Goal: Information Seeking & Learning: Learn about a topic

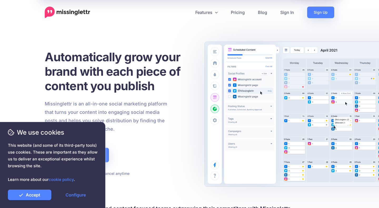
click at [166, 121] on p "Missinglettr is an all-in-one social marketing platform that turns your content…" at bounding box center [106, 117] width 123 height 34
click at [78, 193] on link "Configure" at bounding box center [75, 195] width 43 height 11
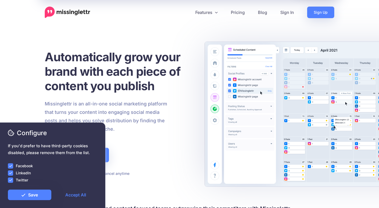
click at [11, 165] on ins at bounding box center [10, 165] width 5 height 5
click at [10, 172] on ins at bounding box center [10, 173] width 5 height 5
click at [9, 182] on ins at bounding box center [10, 180] width 5 height 5
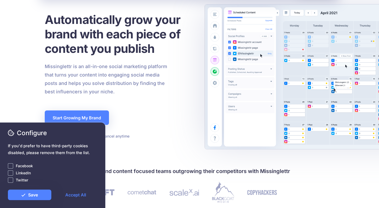
scroll to position [49, 0]
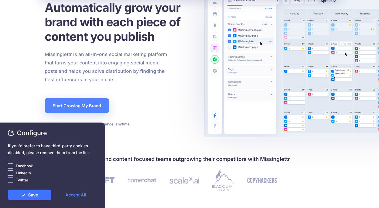
click at [37, 195] on link "Save" at bounding box center [29, 195] width 43 height 11
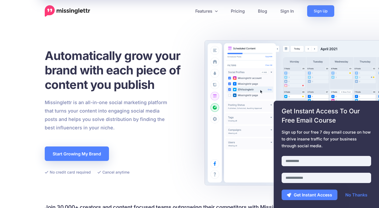
scroll to position [0, 0]
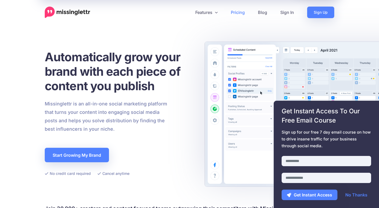
click at [241, 14] on link "Pricing" at bounding box center [237, 13] width 27 height 12
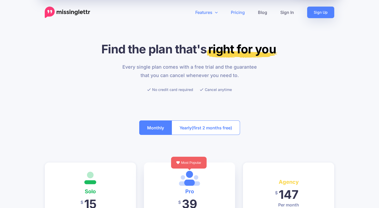
click at [215, 11] on link "Features" at bounding box center [207, 13] width 36 height 12
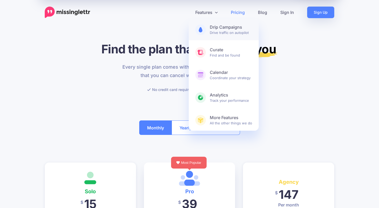
click at [242, 33] on span "Drip Campaigns Drive traffic on autopilot" at bounding box center [231, 29] width 42 height 11
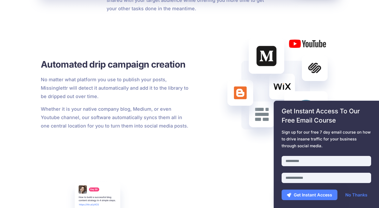
scroll to position [485, 0]
